Goal: Transaction & Acquisition: Purchase product/service

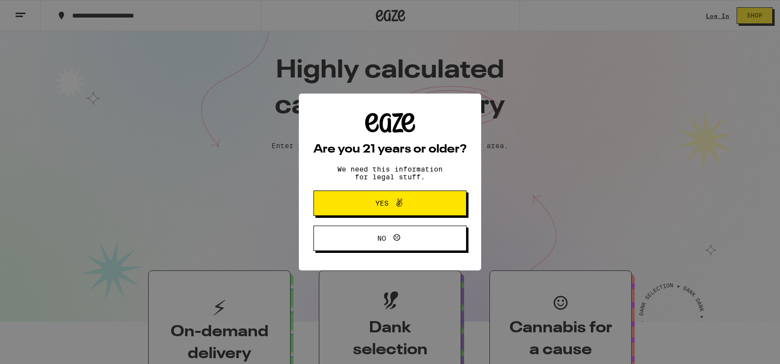
click at [385, 200] on span "Yes" at bounding box center [390, 203] width 74 height 13
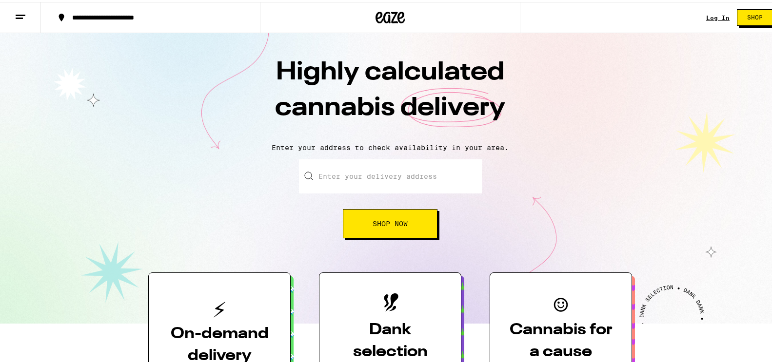
click at [706, 14] on link "Log In" at bounding box center [717, 16] width 23 height 6
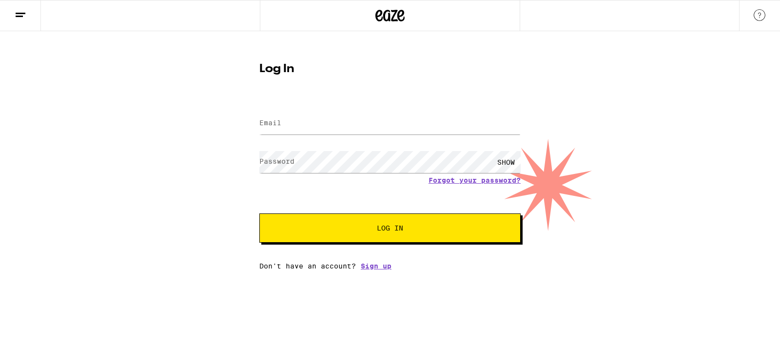
click at [278, 121] on label "Email" at bounding box center [270, 123] width 22 height 8
type input "[EMAIL_ADDRESS][DOMAIN_NAME]"
click at [269, 159] on label "Password" at bounding box center [276, 162] width 35 height 8
click at [403, 230] on span "Log In" at bounding box center [390, 228] width 26 height 7
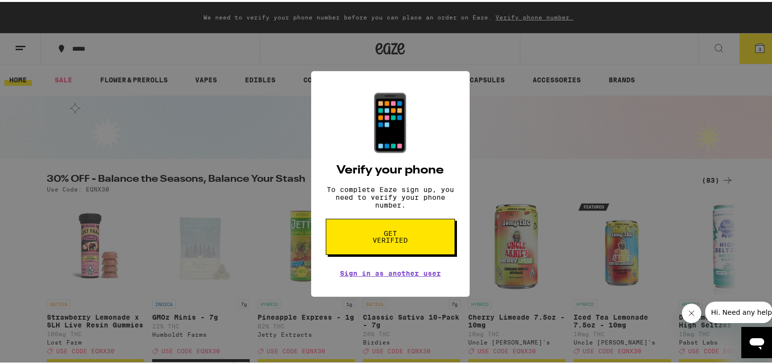
click at [374, 239] on span "Get verified" at bounding box center [390, 235] width 50 height 14
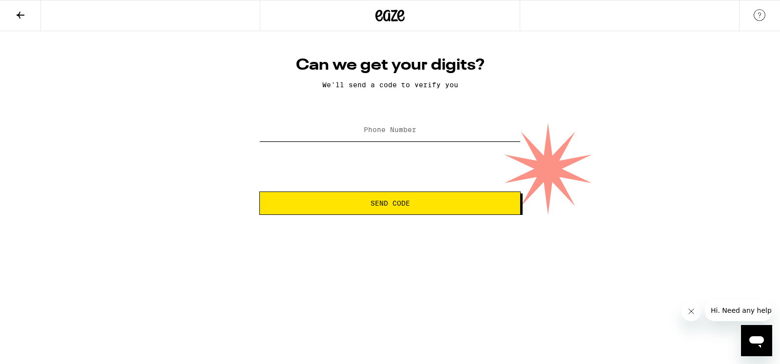
click at [321, 130] on input "Phone Number" at bounding box center [389, 130] width 261 height 22
type input "[PHONE_NUMBER]"
click at [386, 199] on button "Send Code" at bounding box center [389, 203] width 261 height 23
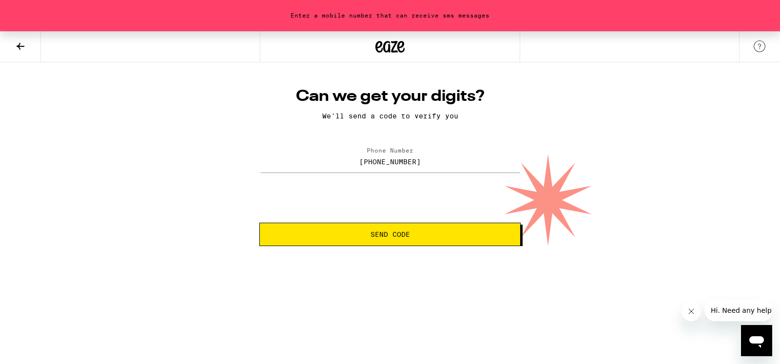
click at [383, 234] on span "Send Code" at bounding box center [391, 234] width 40 height 7
